Goal: Task Accomplishment & Management: Manage account settings

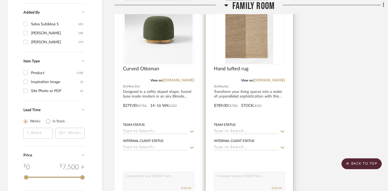
scroll to position [584, 0]
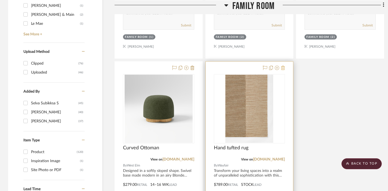
click at [284, 68] on icon at bounding box center [283, 68] width 4 height 4
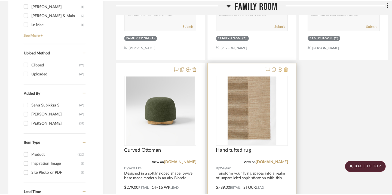
scroll to position [0, 0]
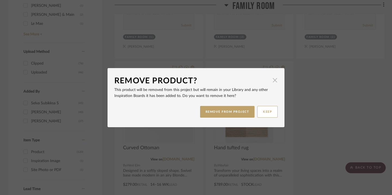
click at [273, 81] on span "button" at bounding box center [274, 80] width 11 height 11
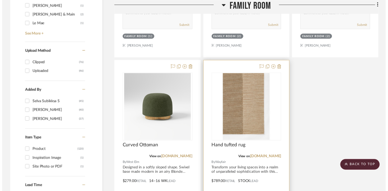
scroll to position [584, 0]
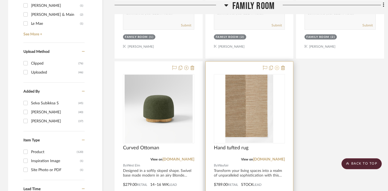
click at [277, 67] on icon at bounding box center [277, 68] width 4 height 4
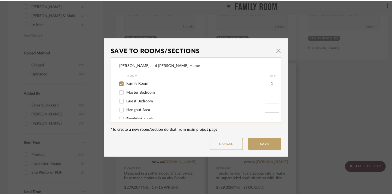
scroll to position [0, 0]
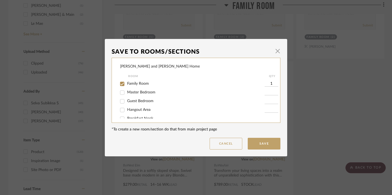
click at [120, 82] on input "Family Room" at bounding box center [122, 83] width 9 height 9
checkbox input "false"
click at [249, 146] on button "Save" at bounding box center [263, 144] width 33 height 12
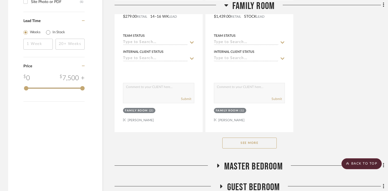
scroll to position [841, 0]
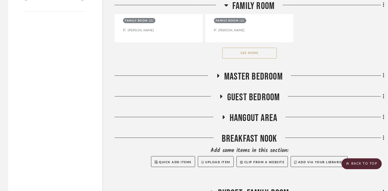
click at [259, 52] on button "See More" at bounding box center [249, 53] width 54 height 11
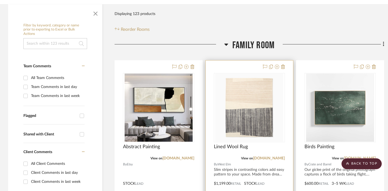
scroll to position [99, 0]
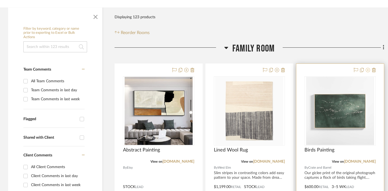
click at [297, 69] on icon at bounding box center [367, 70] width 4 height 4
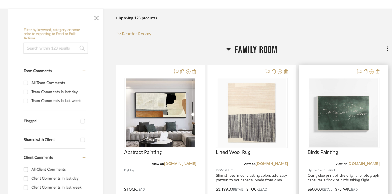
scroll to position [0, 0]
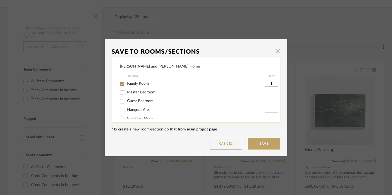
click at [119, 83] on input "Family Room" at bounding box center [122, 83] width 9 height 9
checkbox input "false"
click at [267, 140] on button "Save" at bounding box center [263, 144] width 33 height 12
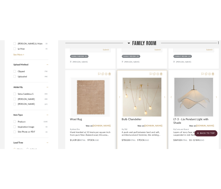
scroll to position [564, 0]
